Goal: Task Accomplishment & Management: Complete application form

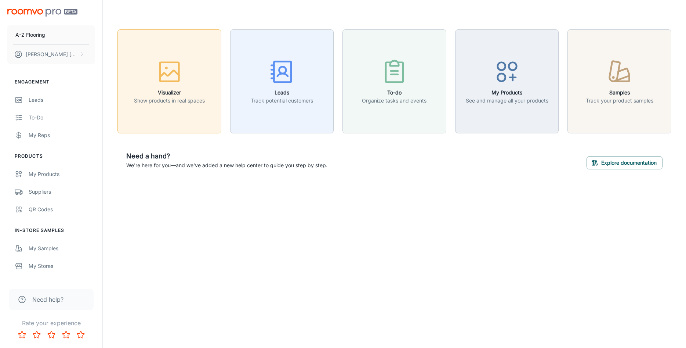
click at [169, 72] on icon "button" at bounding box center [170, 72] width 28 height 28
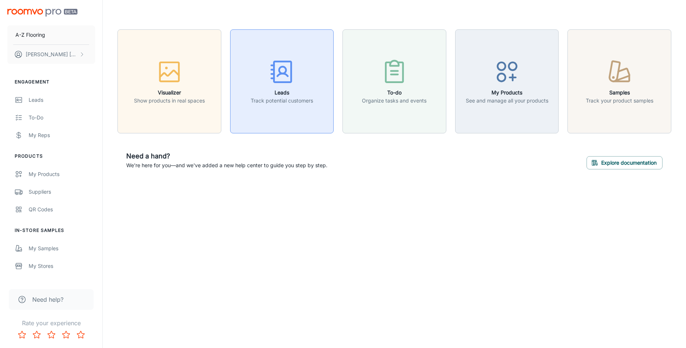
click at [282, 80] on icon "button" at bounding box center [282, 72] width 28 height 28
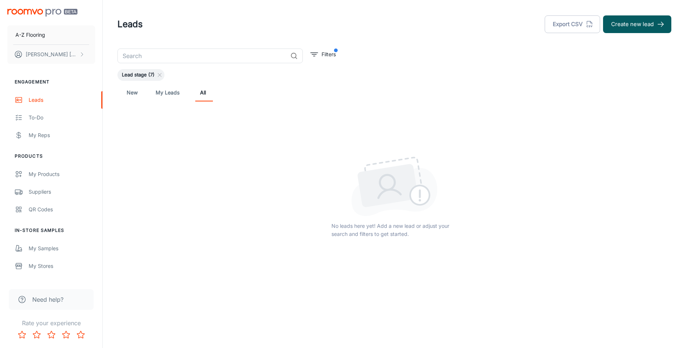
click at [131, 91] on link "New" at bounding box center [132, 93] width 18 height 18
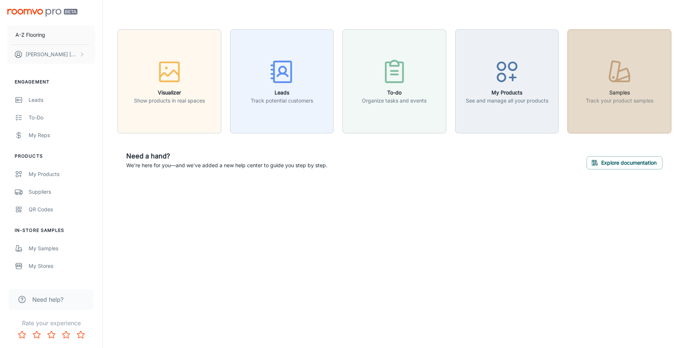
click at [617, 76] on icon "button" at bounding box center [615, 71] width 10 height 20
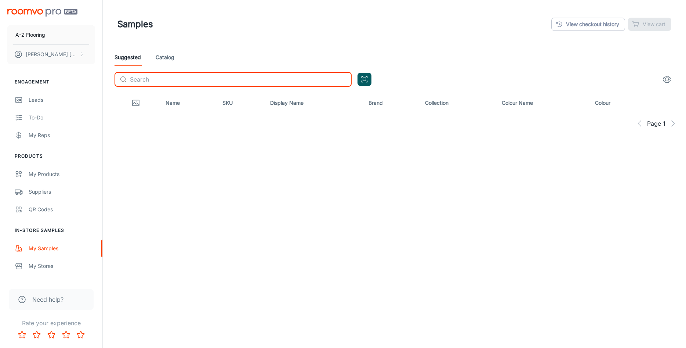
click at [138, 79] on input "text" at bounding box center [241, 79] width 222 height 15
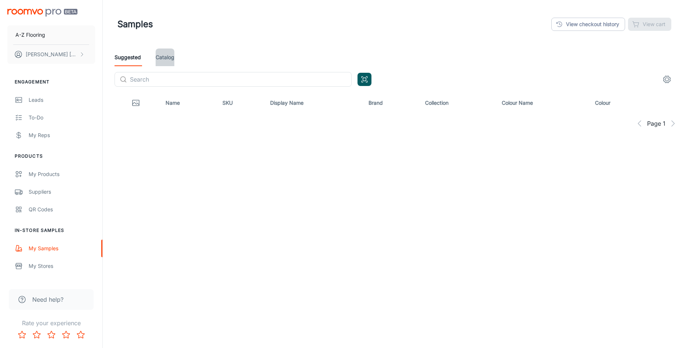
click at [172, 57] on link "Catalog" at bounding box center [165, 57] width 19 height 18
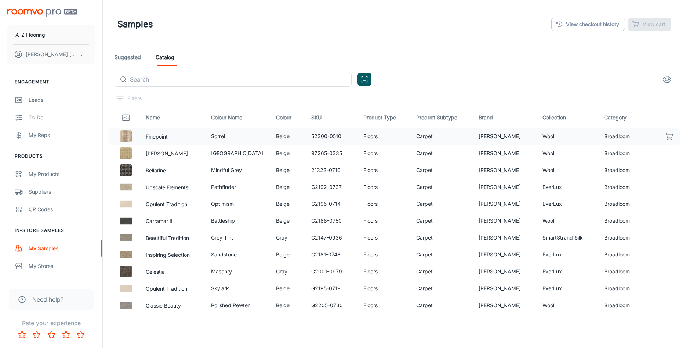
click at [154, 137] on button "Finepoint" at bounding box center [157, 137] width 22 height 8
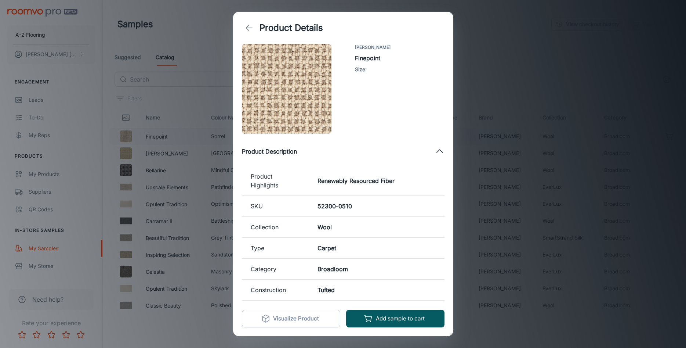
click at [249, 29] on icon "back" at bounding box center [249, 27] width 9 height 9
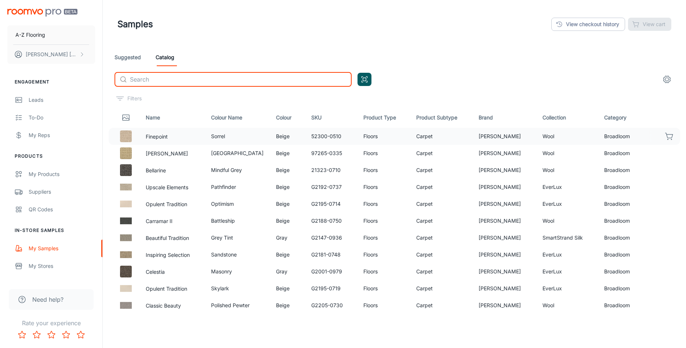
drag, startPoint x: 156, startPoint y: 78, endPoint x: 157, endPoint y: 74, distance: 4.6
click at [156, 76] on input "text" at bounding box center [241, 79] width 222 height 15
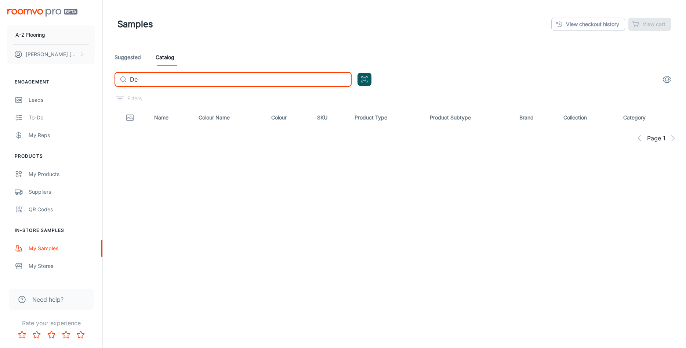
type input "D"
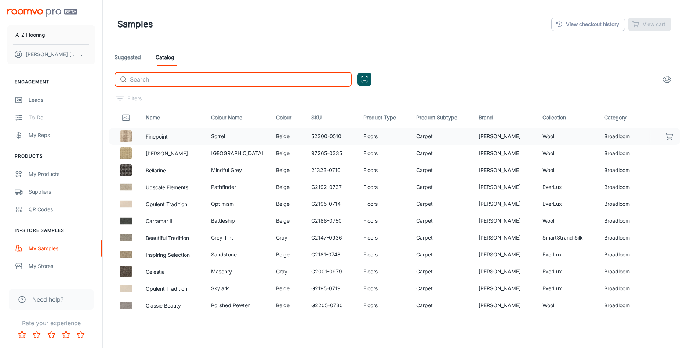
click at [156, 133] on button "Finepoint" at bounding box center [157, 137] width 22 height 8
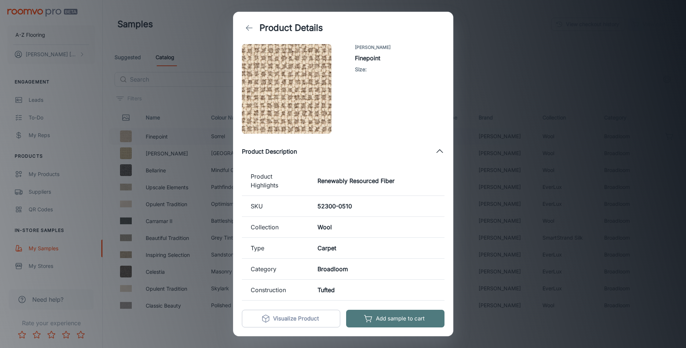
click at [400, 319] on button "Add sample to cart" at bounding box center [395, 318] width 98 height 18
click at [499, 55] on div "Product Details Godfrey Hirst Finepoint Size : Product Description Product High…" at bounding box center [343, 174] width 686 height 348
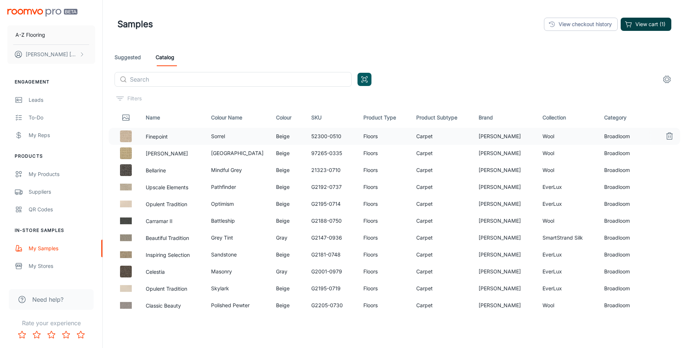
click at [647, 21] on button "View cart (1)" at bounding box center [646, 24] width 51 height 13
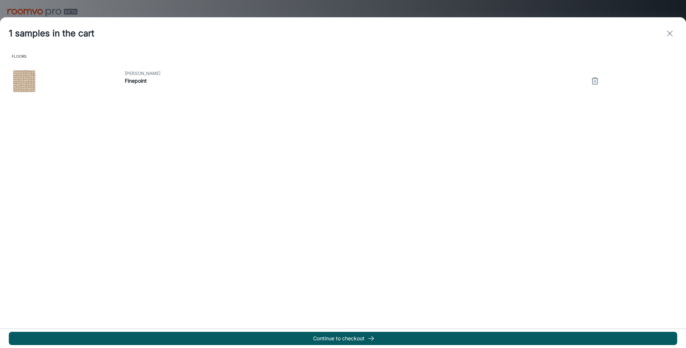
click at [672, 33] on icon "exit" at bounding box center [670, 33] width 9 height 9
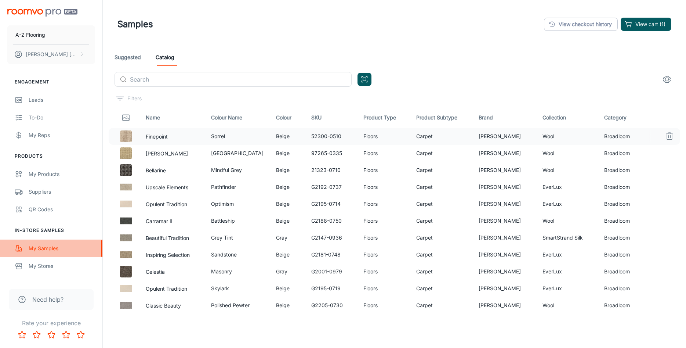
click at [41, 247] on div "My Samples" at bounding box center [62, 248] width 66 height 8
click at [580, 21] on link "View checkout history" at bounding box center [581, 24] width 74 height 13
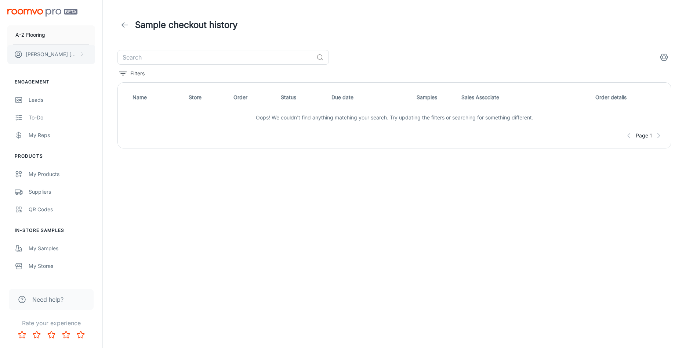
click at [52, 54] on p "Malcolm Thomas" at bounding box center [52, 54] width 52 height 8
click at [109, 53] on li "User Profile" at bounding box center [114, 54] width 39 height 12
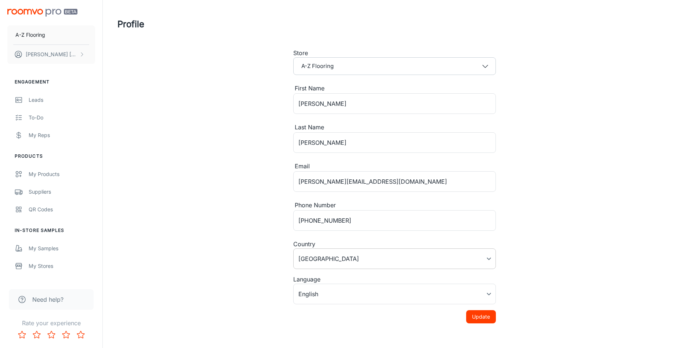
click at [366, 258] on body "A-Z Flooring Malcolm Thomas Engagement Leads To-do My Reps Products My Products…" at bounding box center [343, 174] width 686 height 348
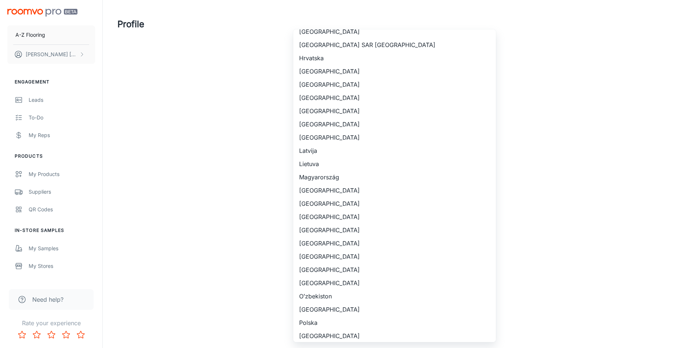
scroll to position [257, 0]
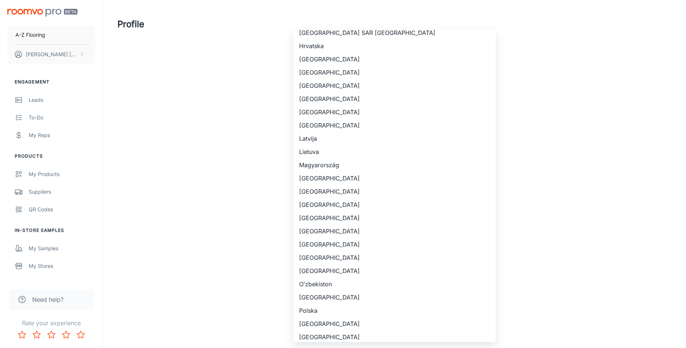
click at [320, 259] on li "New Zealand" at bounding box center [394, 257] width 203 height 13
type input "New Zealand"
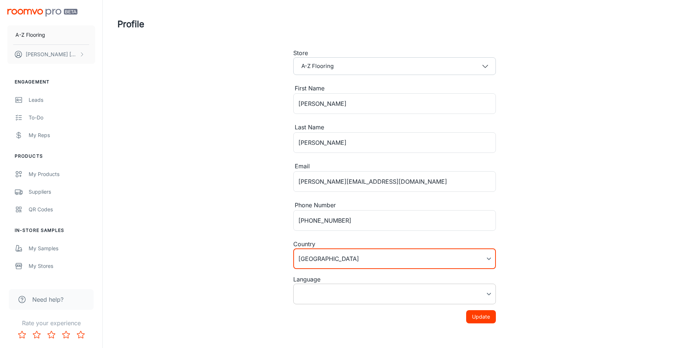
click at [481, 293] on body "A-Z Flooring Malcolm Thomas Engagement Leads To-do My Reps Products My Products…" at bounding box center [343, 174] width 686 height 348
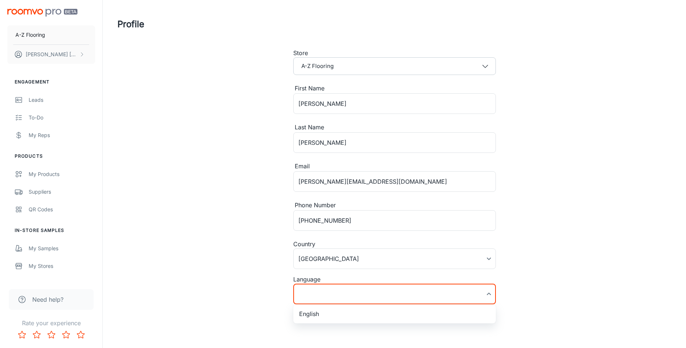
click at [320, 314] on li "English" at bounding box center [394, 313] width 203 height 13
type input "en-nz"
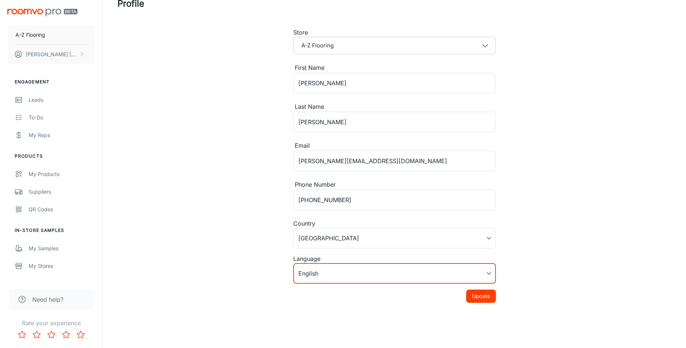
scroll to position [28, 0]
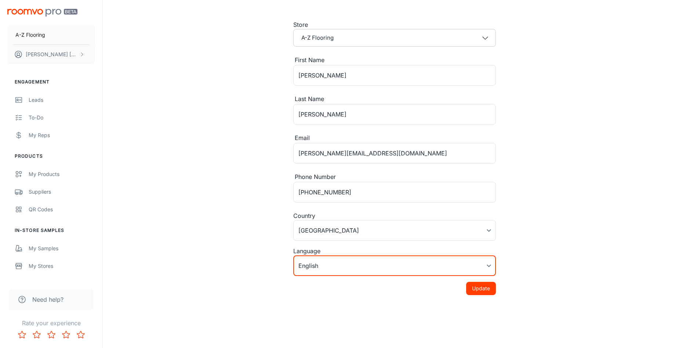
click at [479, 289] on button "Update" at bounding box center [481, 288] width 30 height 13
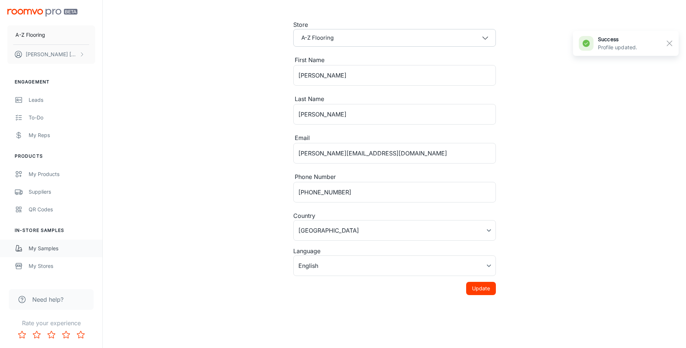
click at [35, 247] on div "My Samples" at bounding box center [62, 248] width 66 height 8
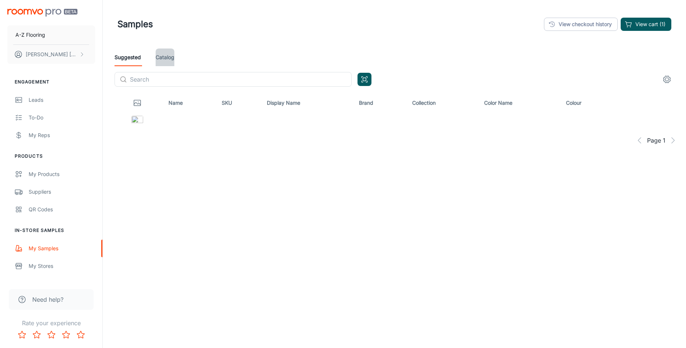
click at [167, 58] on link "Catalog" at bounding box center [165, 57] width 19 height 18
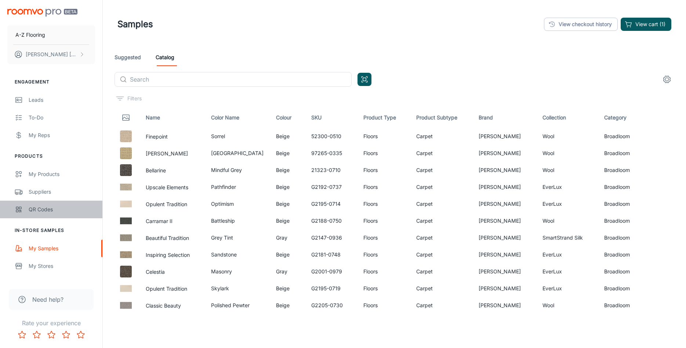
click at [37, 210] on div "QR Codes" at bounding box center [62, 209] width 66 height 8
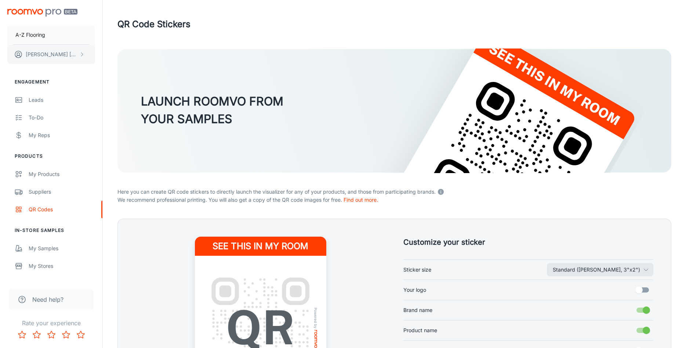
click at [39, 54] on p "Malcolm Thomas" at bounding box center [52, 54] width 52 height 8
click at [112, 67] on li "Log out" at bounding box center [114, 66] width 39 height 12
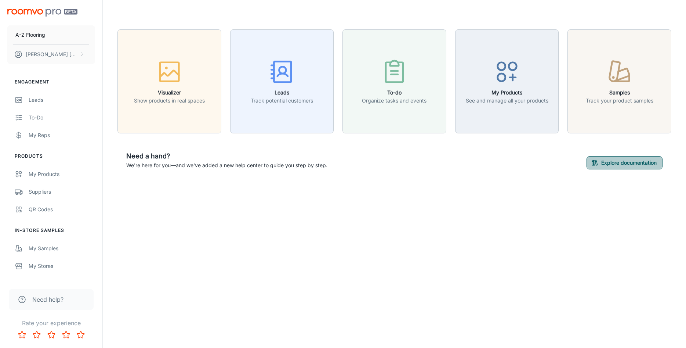
click at [624, 161] on button "Explore documentation" at bounding box center [625, 162] width 76 height 13
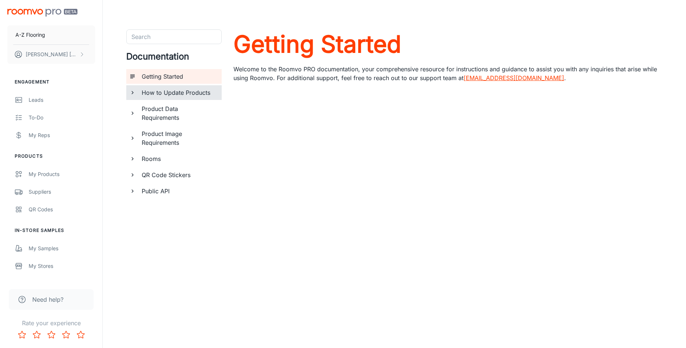
click at [195, 89] on h6 "How to Update Products" at bounding box center [179, 92] width 74 height 9
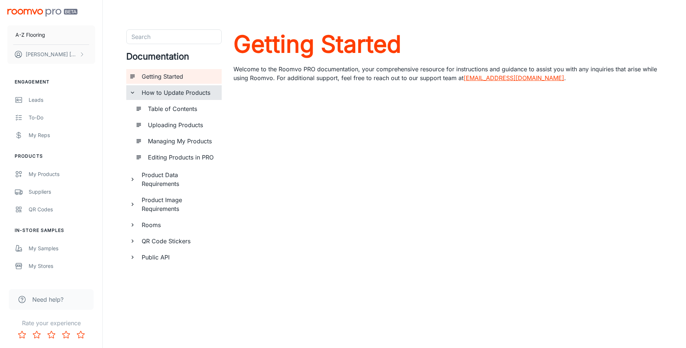
click at [163, 177] on h6 "Product Data Requirements" at bounding box center [179, 179] width 74 height 18
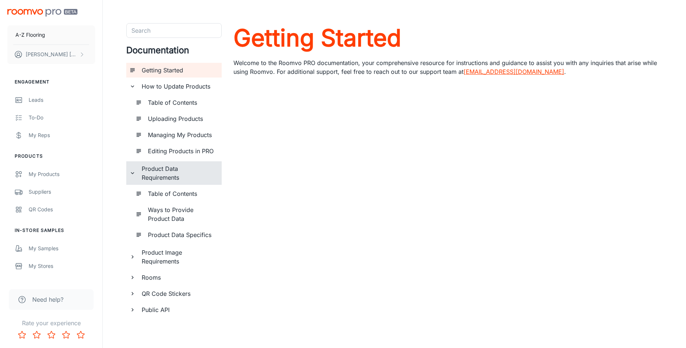
scroll to position [8, 0]
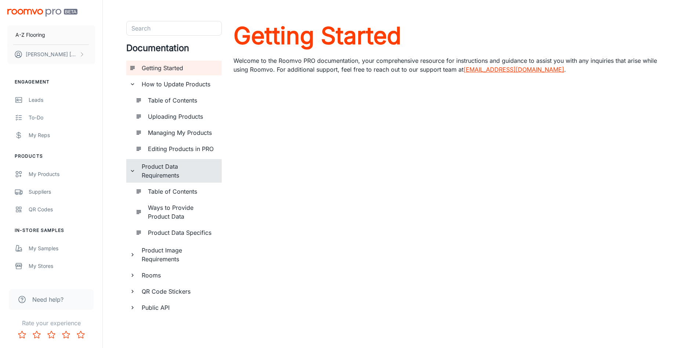
click at [174, 294] on h6 "QR Code Stickers" at bounding box center [179, 291] width 74 height 9
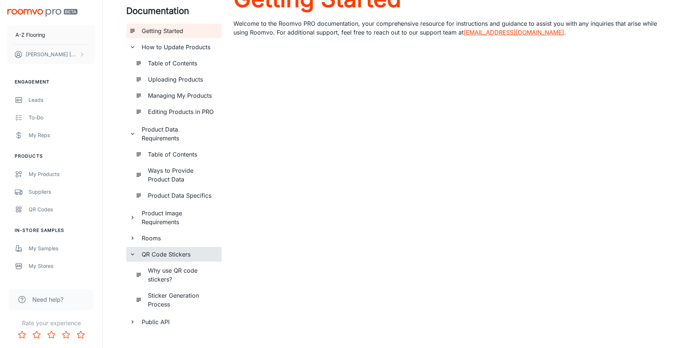
scroll to position [58, 0]
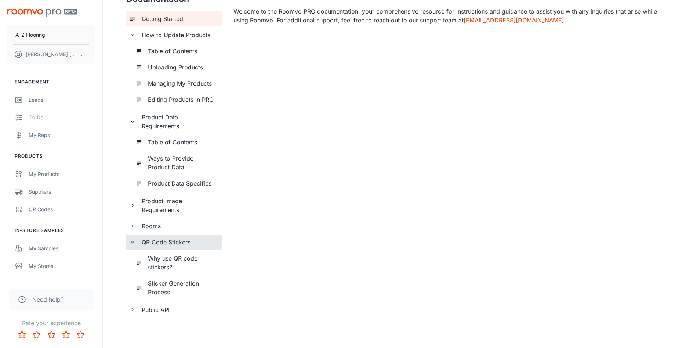
click at [164, 259] on h6 "Why use QR code stickers?" at bounding box center [182, 263] width 68 height 18
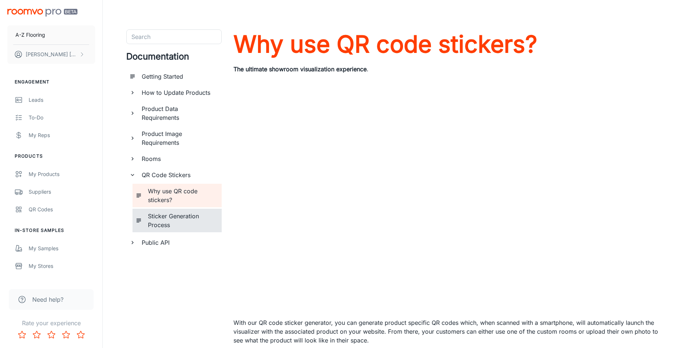
click at [157, 215] on h6 "Sticker Generation Process" at bounding box center [182, 220] width 68 height 18
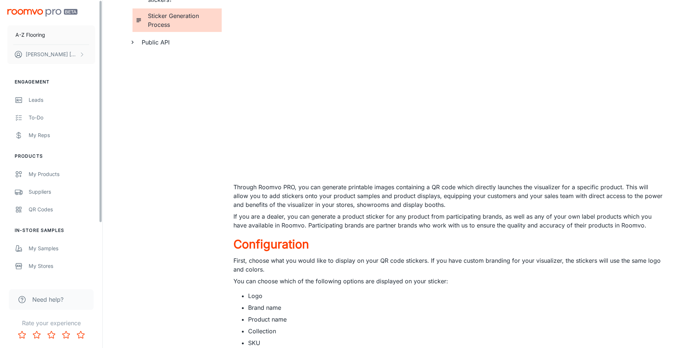
scroll to position [187, 0]
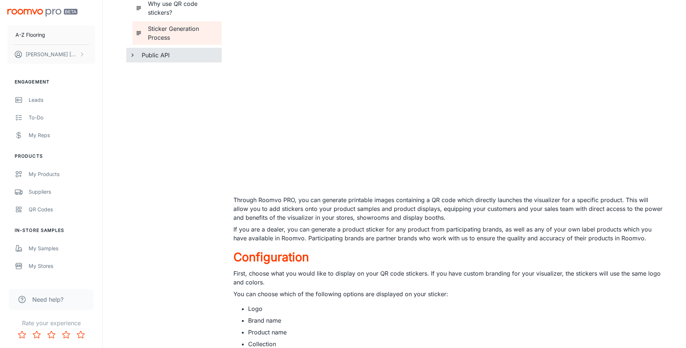
click at [151, 56] on h6 "Public API" at bounding box center [179, 55] width 74 height 9
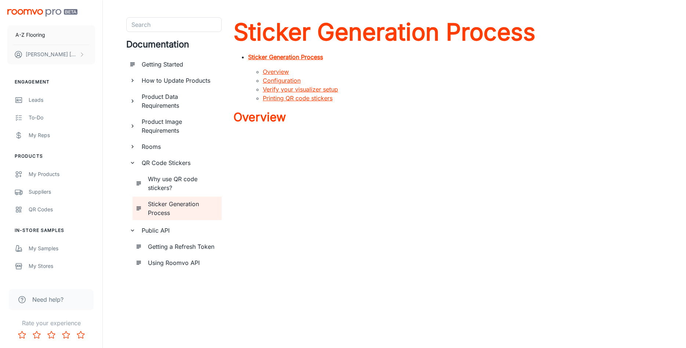
scroll to position [0, 0]
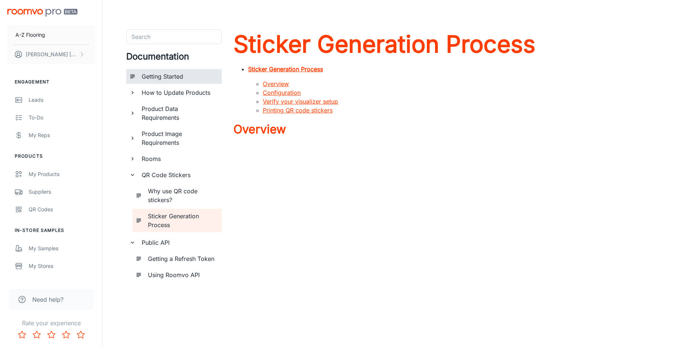
click at [158, 73] on h6 "Getting Started" at bounding box center [179, 76] width 74 height 9
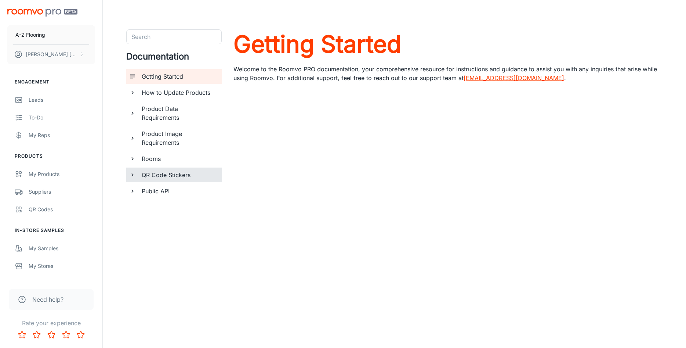
click at [169, 170] on div "QR Code Stickers" at bounding box center [179, 174] width 80 height 15
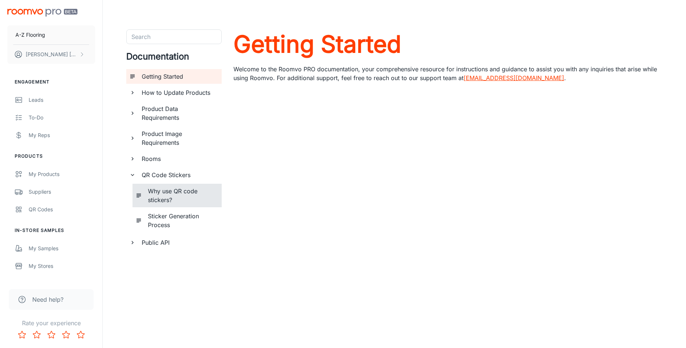
click at [155, 199] on h6 "Why use QR code stickers?" at bounding box center [182, 195] width 68 height 18
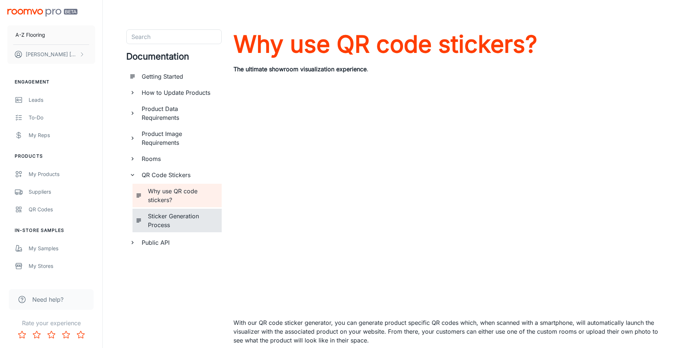
click at [173, 220] on h6 "Sticker Generation Process" at bounding box center [182, 220] width 68 height 18
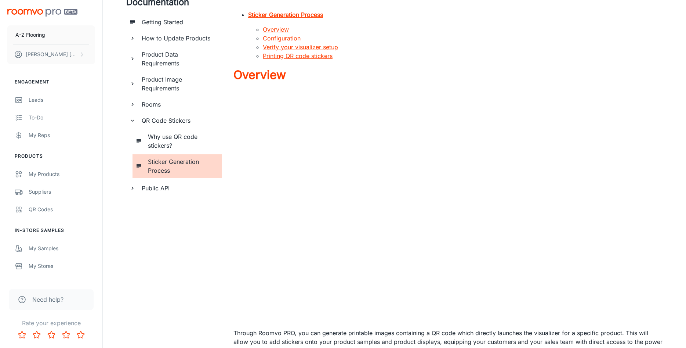
scroll to position [112, 0]
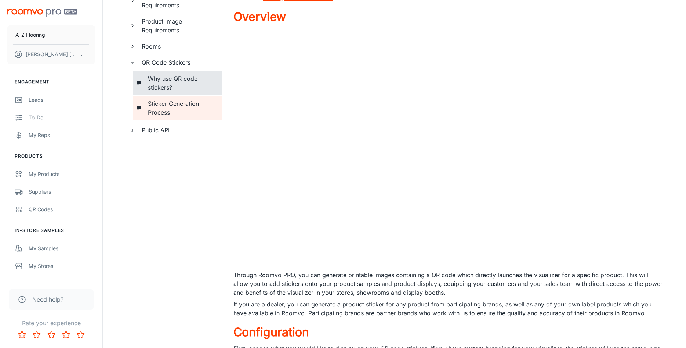
click at [157, 81] on h6 "Why use QR code stickers?" at bounding box center [182, 83] width 68 height 18
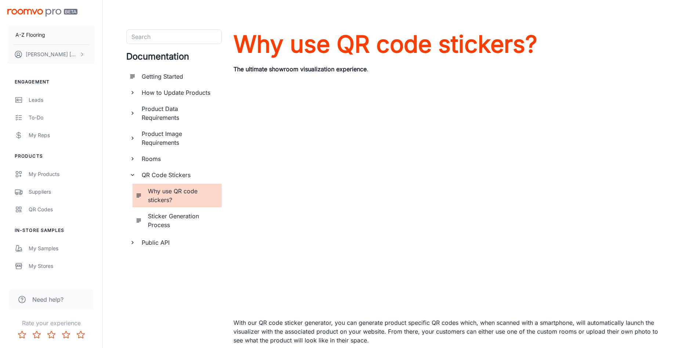
click at [169, 75] on h6 "Getting Started" at bounding box center [179, 76] width 74 height 9
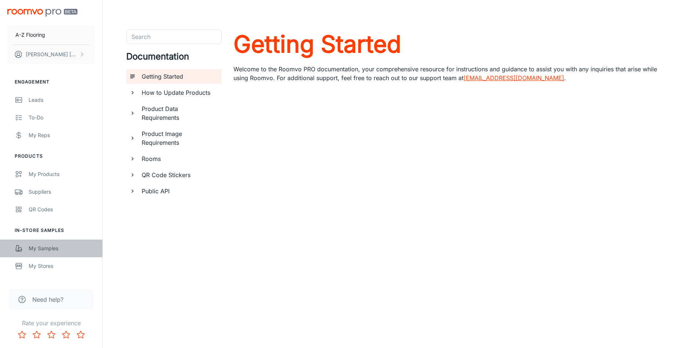
click at [36, 249] on div "My Samples" at bounding box center [62, 248] width 66 height 8
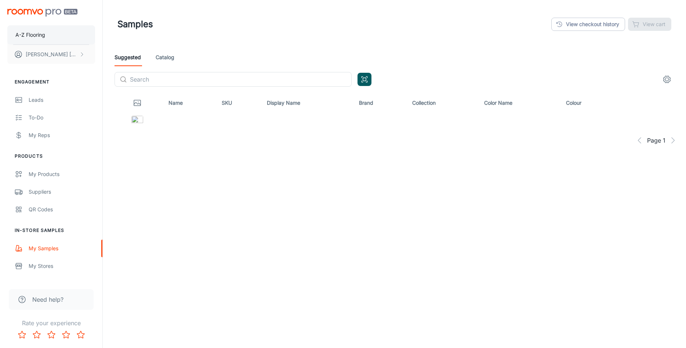
click at [31, 36] on p "A-Z Flooring" at bounding box center [30, 35] width 30 height 8
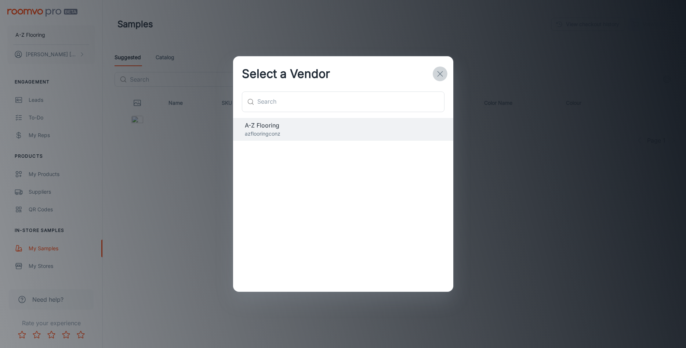
click at [440, 74] on line "button" at bounding box center [440, 73] width 5 height 5
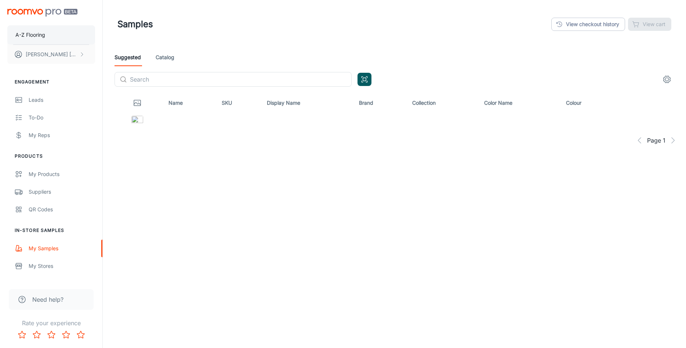
click at [37, 31] on p "A-Z Flooring" at bounding box center [30, 35] width 30 height 8
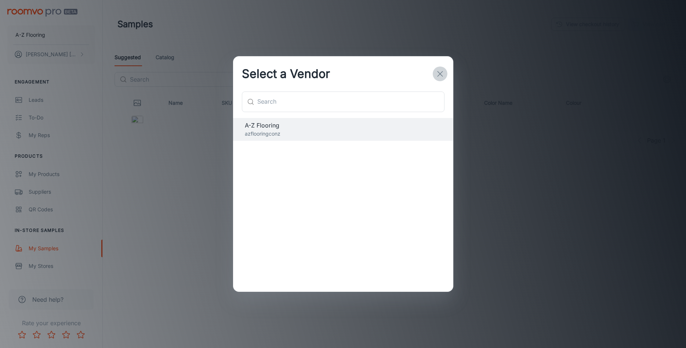
click at [439, 75] on icon "button" at bounding box center [440, 73] width 9 height 9
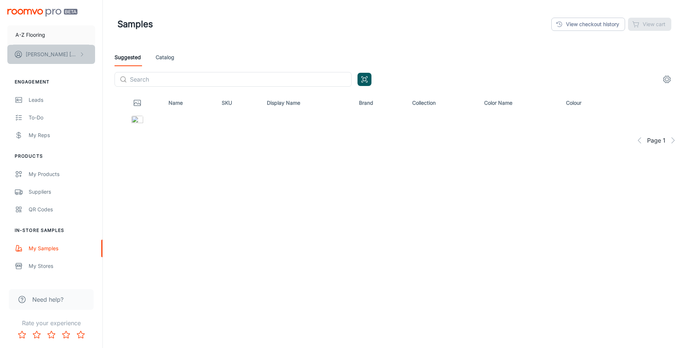
click at [39, 56] on p "Malcolm Thomas" at bounding box center [52, 54] width 52 height 8
click at [28, 10] on div at bounding box center [343, 174] width 686 height 348
click at [38, 35] on p "A-Z Flooring" at bounding box center [30, 35] width 30 height 8
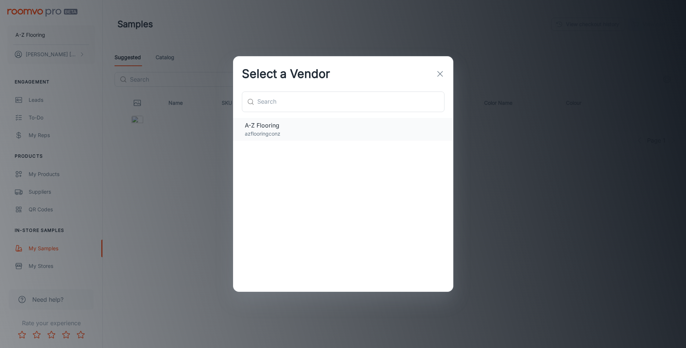
click at [274, 127] on span "A-Z Flooring" at bounding box center [343, 125] width 197 height 9
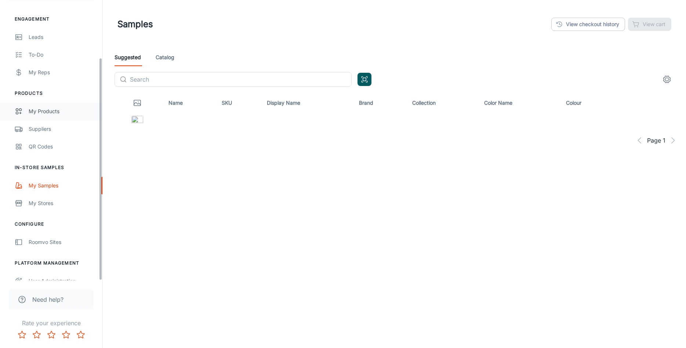
scroll to position [72, 0]
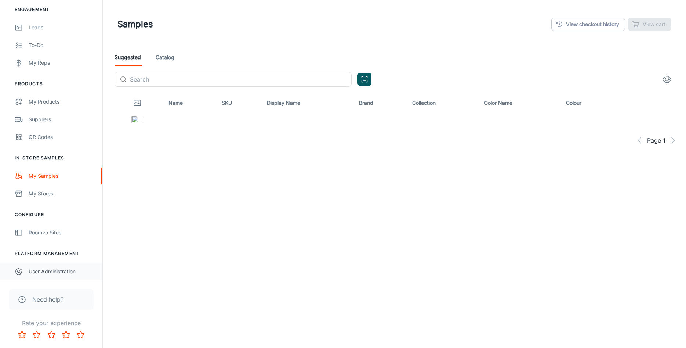
click at [46, 271] on div "User Administration" at bounding box center [62, 271] width 66 height 8
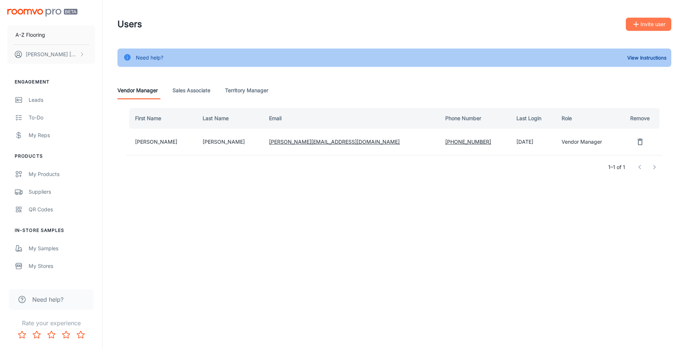
click at [652, 23] on button "Invite user" at bounding box center [649, 24] width 46 height 13
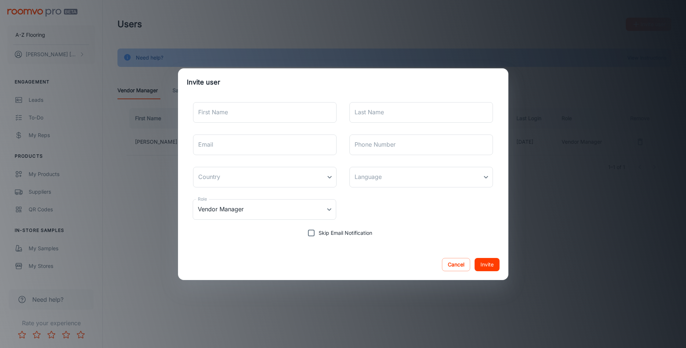
click at [213, 110] on input "First Name" at bounding box center [265, 112] width 144 height 21
type input "m"
type input "Mathew"
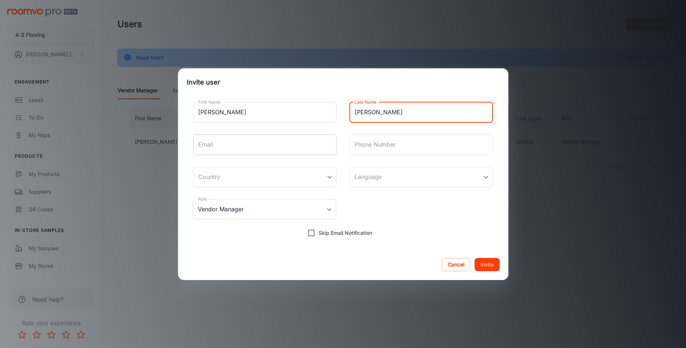
type input "Peterson"
click at [219, 141] on input "Email" at bounding box center [265, 144] width 144 height 21
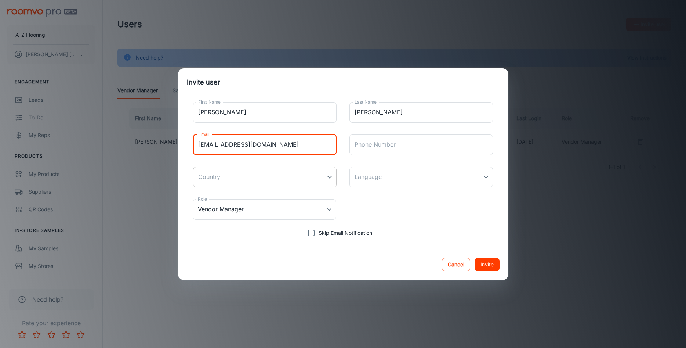
type input "mat@azflooring.co.nz"
click at [260, 172] on body "A-Z Flooring Malcolm Thomas Engagement Leads To-do My Reps Products My Products…" at bounding box center [343, 174] width 686 height 348
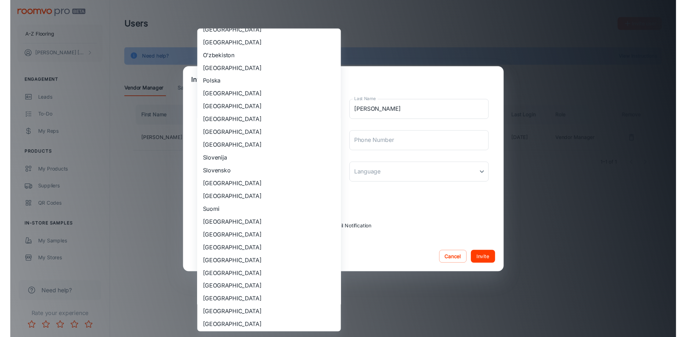
scroll to position [396, 0]
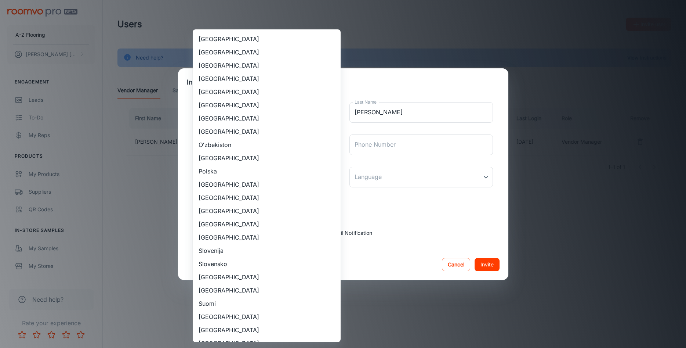
click at [221, 119] on li "New Zealand" at bounding box center [267, 118] width 148 height 13
type input "New Zealand"
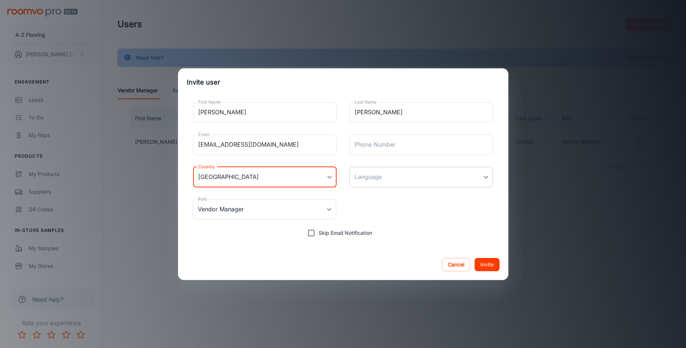
click at [382, 179] on body "A-Z Flooring Malcolm Thomas Engagement Leads To-do My Reps Products My Products…" at bounding box center [343, 174] width 686 height 348
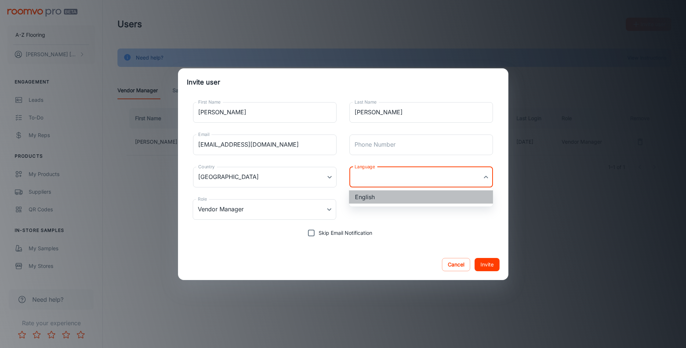
click at [367, 195] on li "English" at bounding box center [421, 196] width 144 height 13
type input "en-nz"
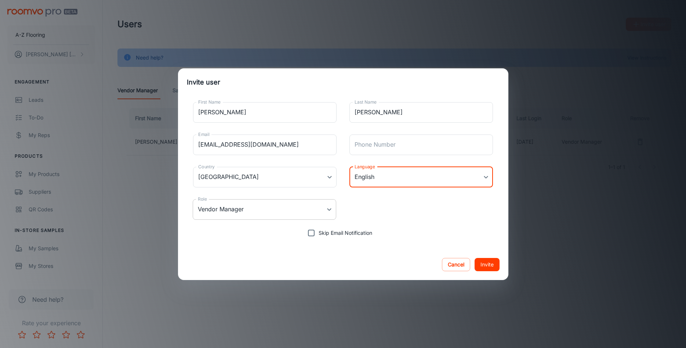
click at [295, 207] on body "A-Z Flooring Malcolm Thomas Engagement Leads To-do My Reps Products My Products…" at bounding box center [343, 174] width 686 height 348
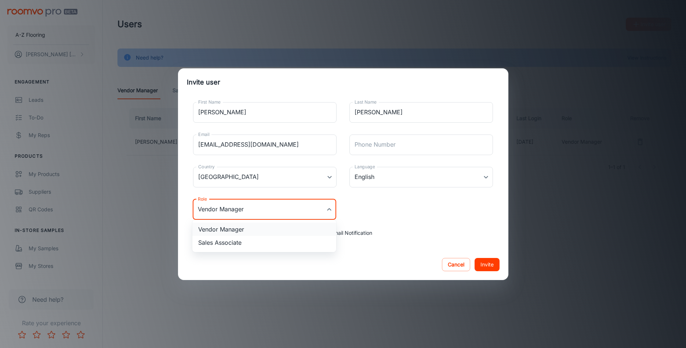
click at [225, 227] on li "Vendor Manager" at bounding box center [264, 228] width 144 height 13
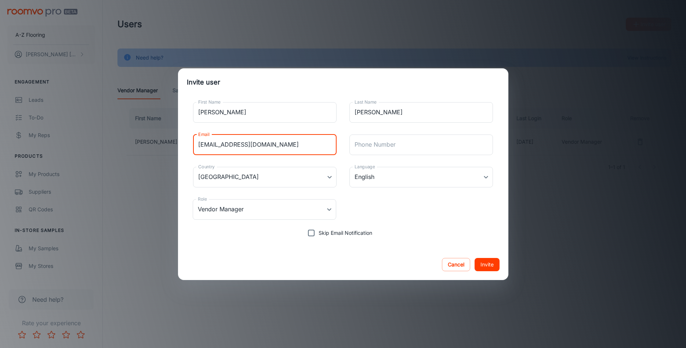
click at [267, 146] on input "mat@azflooring.co.nz" at bounding box center [265, 144] width 144 height 21
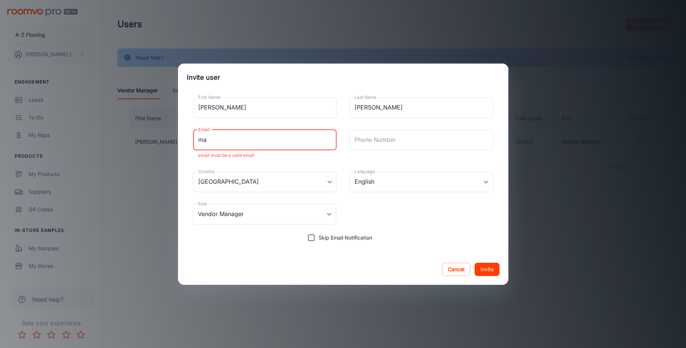
type input "m"
paste input "mbpeterson19@gmail.com"
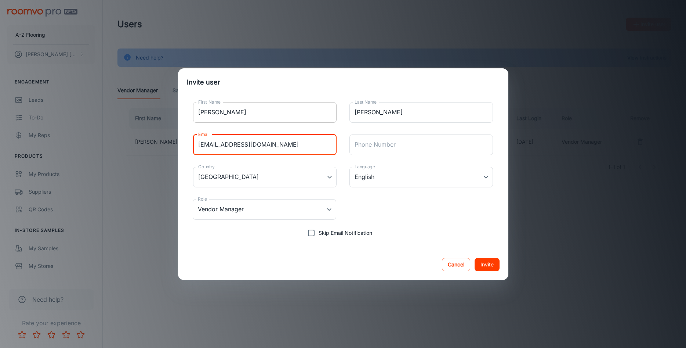
type input "mbpeterson19@gmail.com"
click at [209, 112] on input "Mathew" at bounding box center [265, 112] width 144 height 21
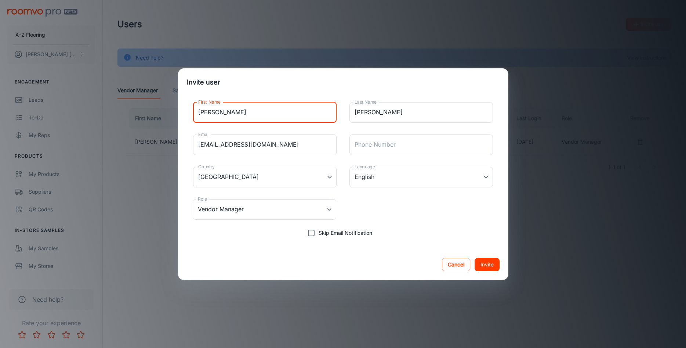
type input "Matt"
click at [275, 251] on div "Cancel Invite" at bounding box center [343, 264] width 330 height 31
click at [490, 264] on button "Invite" at bounding box center [487, 264] width 25 height 13
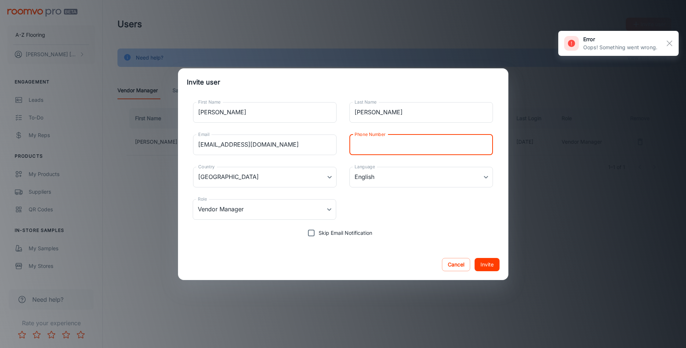
click at [369, 148] on input "Phone Number" at bounding box center [421, 144] width 144 height 21
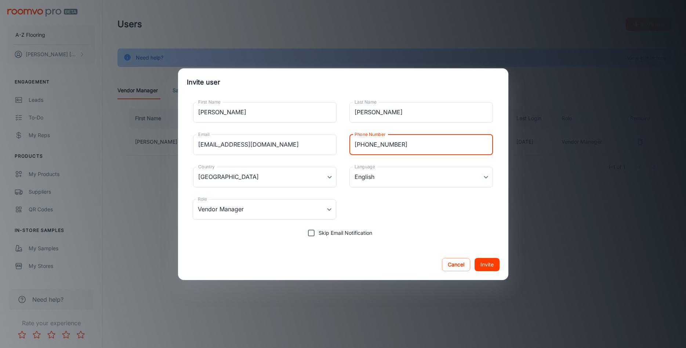
type input "+6443890473"
click at [498, 263] on button "Invite" at bounding box center [487, 264] width 25 height 13
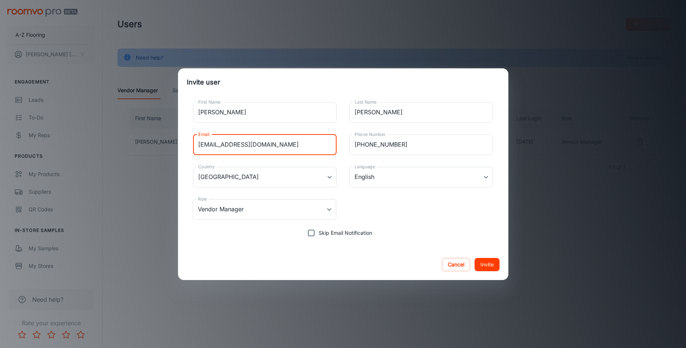
drag, startPoint x: 279, startPoint y: 145, endPoint x: 159, endPoint y: 144, distance: 120.0
click at [193, 144] on input "mbpeterson19@gmail.com" at bounding box center [265, 144] width 144 height 21
type input "maqtt@azflooring.co.nz"
click at [485, 262] on button "Invite" at bounding box center [487, 264] width 25 height 13
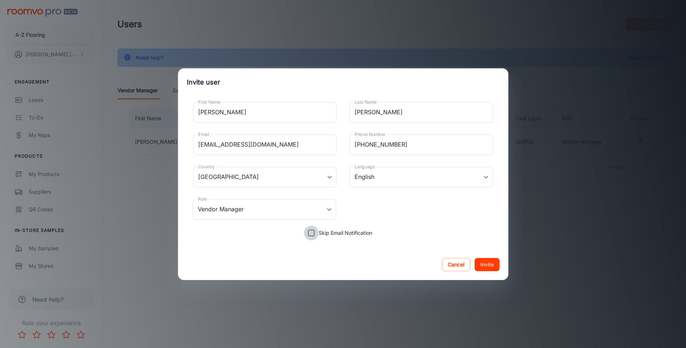
click at [312, 232] on input "Skip Email Notification" at bounding box center [311, 232] width 15 height 15
checkbox input "true"
click at [484, 264] on button "Invite" at bounding box center [487, 264] width 25 height 13
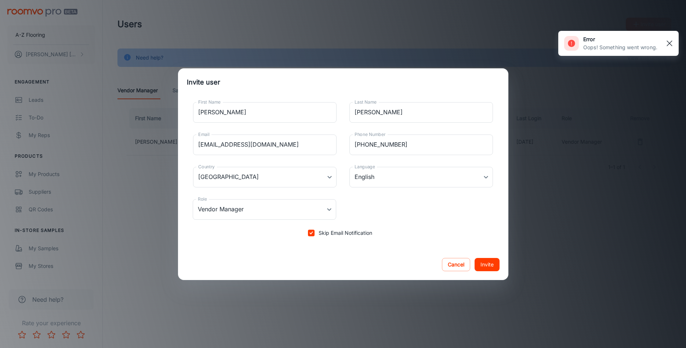
click at [668, 43] on rect "button" at bounding box center [669, 43] width 9 height 9
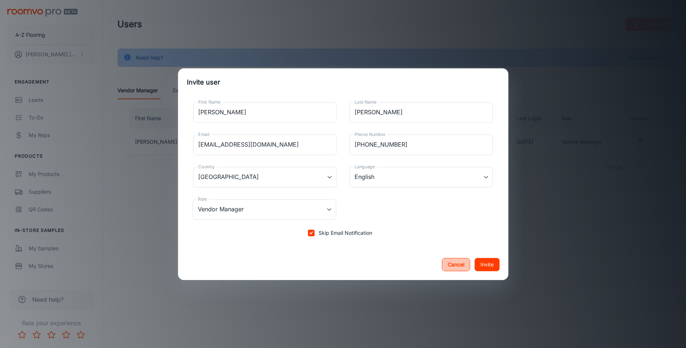
click at [457, 266] on button "Cancel" at bounding box center [456, 264] width 28 height 13
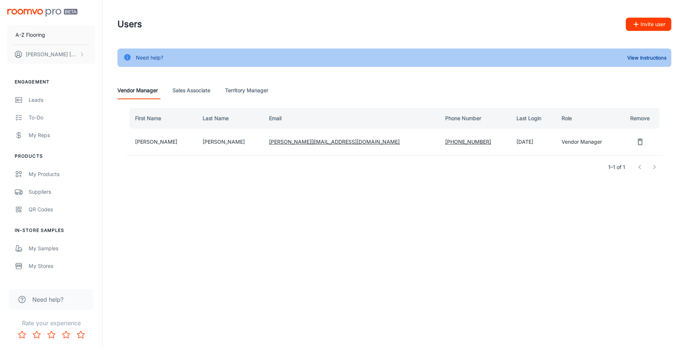
click at [194, 90] on Associate "Sales Associate" at bounding box center [192, 90] width 38 height 18
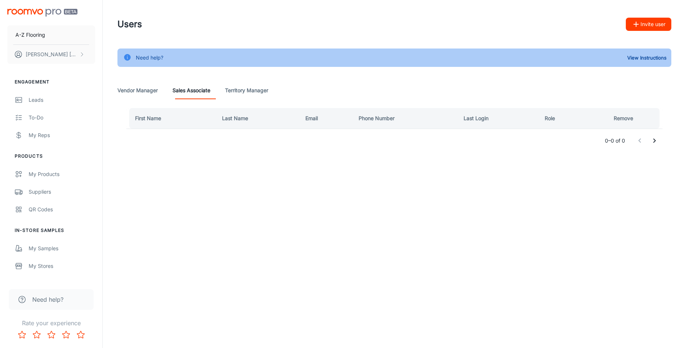
click at [257, 91] on Manager "Territory Manager" at bounding box center [246, 90] width 43 height 18
click at [200, 89] on Associate "Sales Associate" at bounding box center [192, 90] width 38 height 18
click at [141, 87] on Manager "Vendor Manager" at bounding box center [137, 90] width 40 height 18
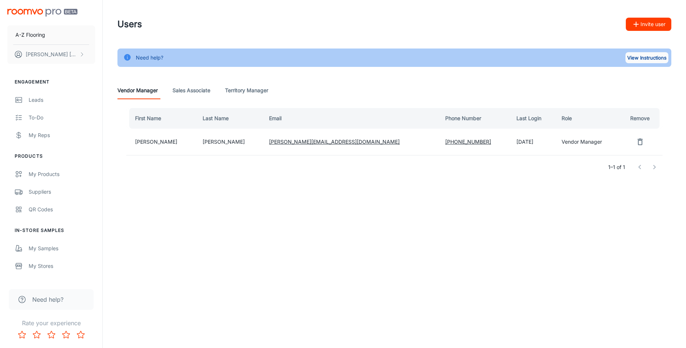
click at [642, 56] on button "View Instructions" at bounding box center [647, 57] width 43 height 11
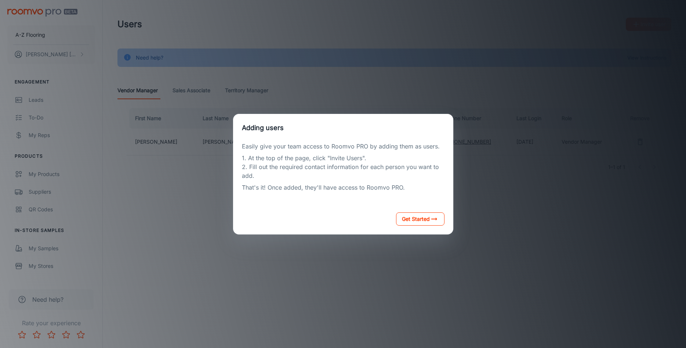
click at [416, 217] on button "Get Started" at bounding box center [420, 218] width 48 height 13
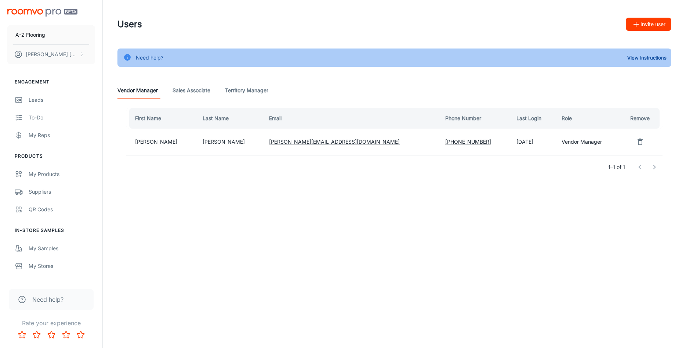
click at [195, 90] on Associate "Sales Associate" at bounding box center [192, 90] width 38 height 18
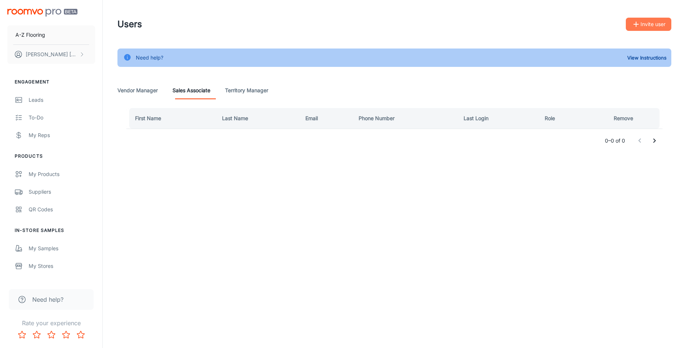
click at [643, 22] on button "Invite user" at bounding box center [649, 24] width 46 height 13
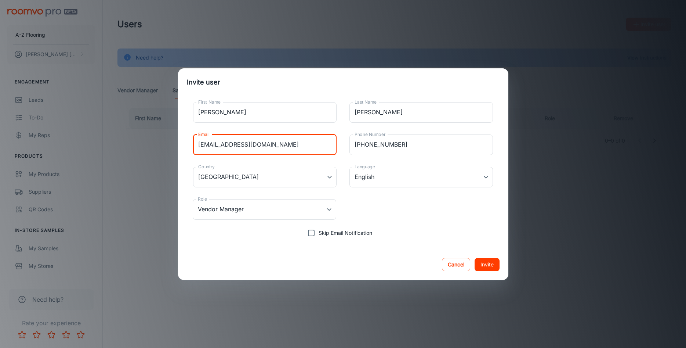
drag, startPoint x: 262, startPoint y: 146, endPoint x: 152, endPoint y: 151, distance: 110.3
click at [152, 149] on div "Invite user First Name Matt First Name Last Name Peterson Last Name Email maqtt…" at bounding box center [343, 174] width 686 height 348
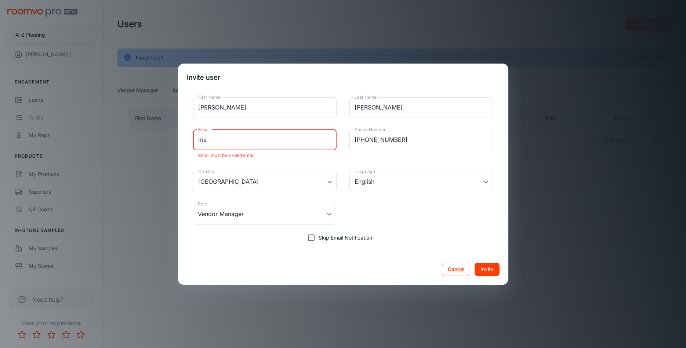
type input "m"
paste input "mbpeterson19@gmail.com"
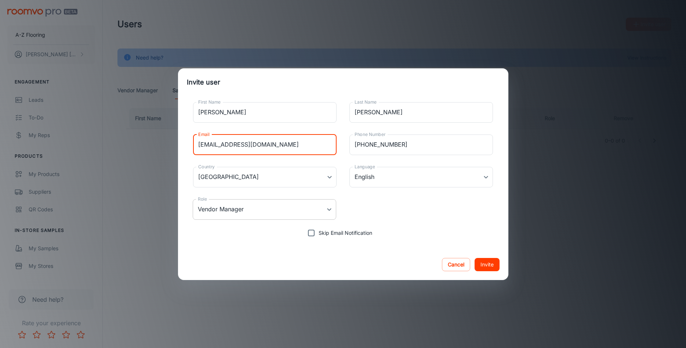
type input "mbpeterson19@gmail.com"
click at [327, 209] on body "A-Z Flooring Malcolm Thomas Engagement Leads To-do My Reps Products My Products…" at bounding box center [343, 174] width 686 height 348
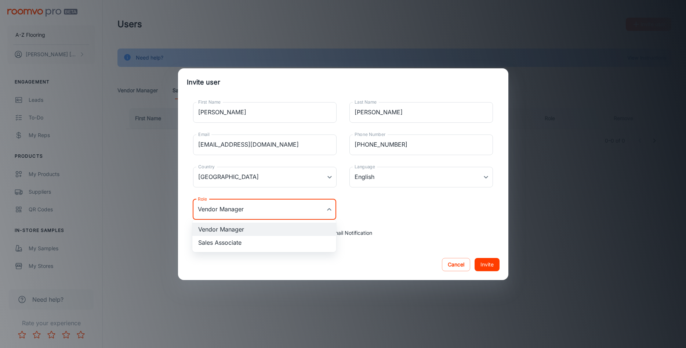
drag, startPoint x: 201, startPoint y: 244, endPoint x: 205, endPoint y: 241, distance: 4.8
click at [204, 242] on li "Sales Associate" at bounding box center [264, 242] width 144 height 13
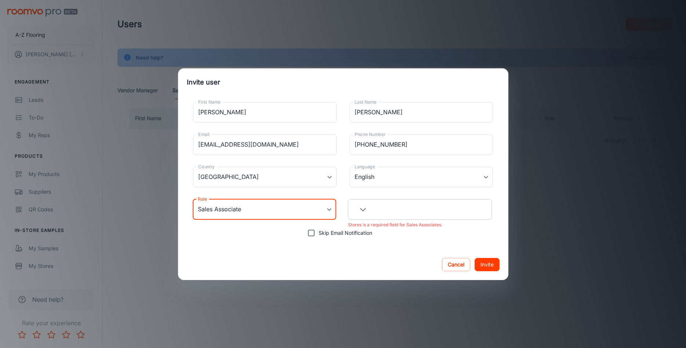
type input "Sales Associate"
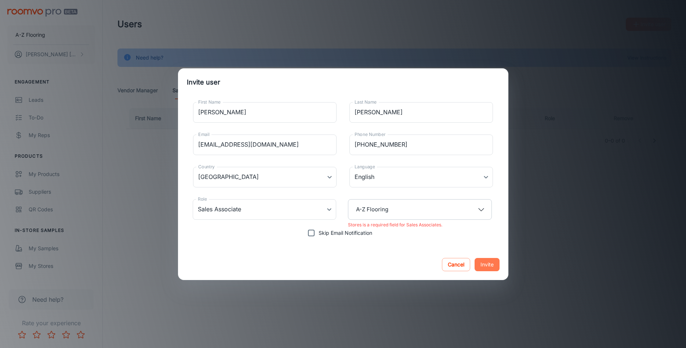
click at [490, 265] on button "Invite" at bounding box center [487, 264] width 25 height 13
click at [295, 33] on div "Invite user First Name Matt First Name Last Name Peterson Last Name Email mbpet…" at bounding box center [343, 174] width 686 height 348
